Goal: Task Accomplishment & Management: Manage account settings

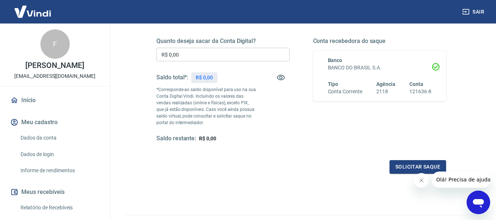
scroll to position [110, 0]
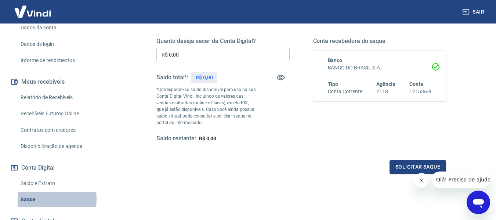
click at [38, 199] on link "Saque" at bounding box center [59, 199] width 83 height 15
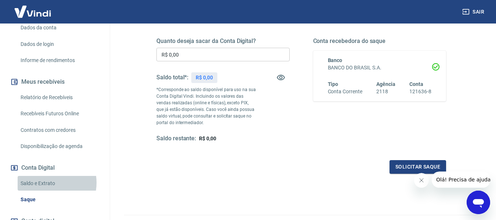
click at [45, 182] on link "Saldo e Extrato" at bounding box center [59, 183] width 83 height 15
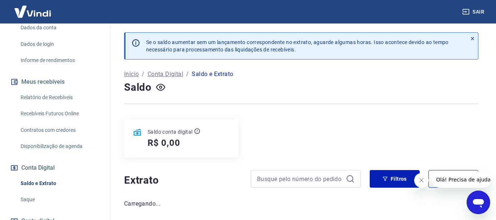
scroll to position [163, 0]
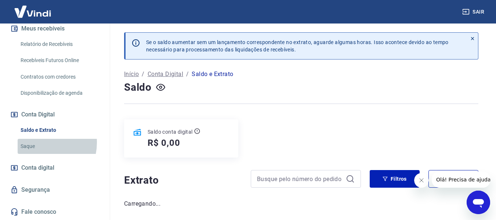
click at [38, 142] on link "Saque" at bounding box center [59, 146] width 83 height 15
